Goal: Information Seeking & Learning: Stay updated

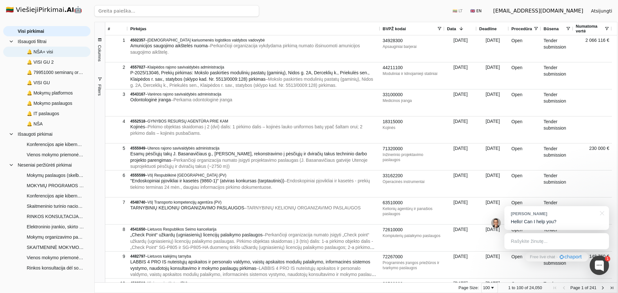
click at [40, 51] on span "🔔 NŠA+ visi" at bounding box center [40, 52] width 26 height 10
click at [40, 51] on span "🔔 NŠA+ visi" at bounding box center [41, 52] width 28 height 10
click at [42, 52] on span "🔔 NŠA+ visi" at bounding box center [41, 52] width 28 height 10
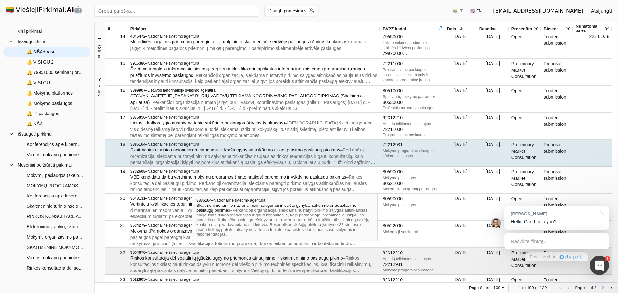
scroll to position [386, 0]
